Goal: Book appointment/travel/reservation

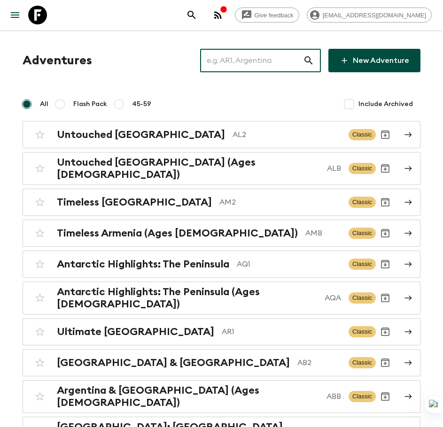
click at [259, 61] on input "text" at bounding box center [251, 60] width 103 height 26
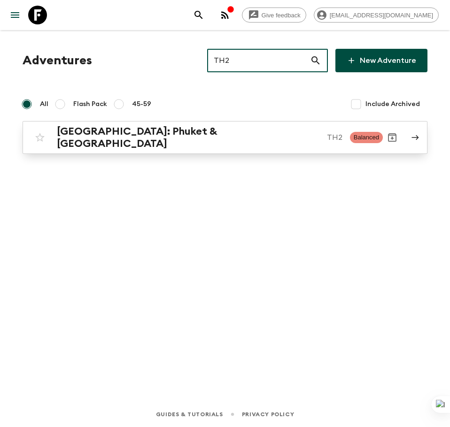
type input "TH2"
click at [327, 138] on p "TH2" at bounding box center [334, 137] width 15 height 11
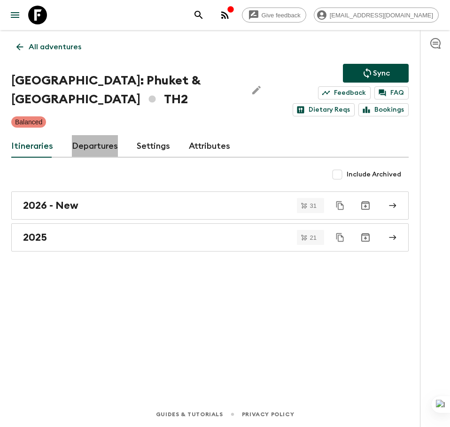
click at [103, 145] on link "Departures" at bounding box center [95, 146] width 46 height 23
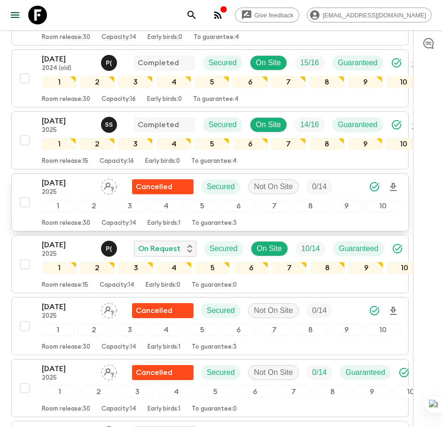
scroll to position [235, 0]
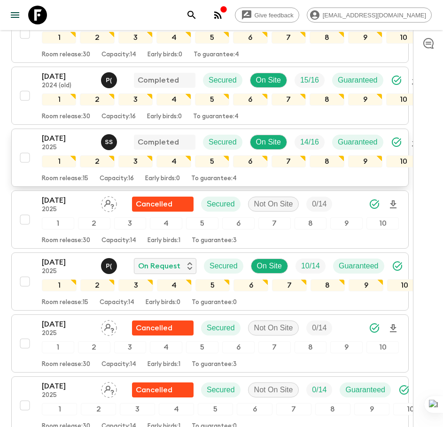
click at [67, 138] on p "[DATE]" at bounding box center [68, 138] width 52 height 11
